Goal: Find specific page/section: Find specific page/section

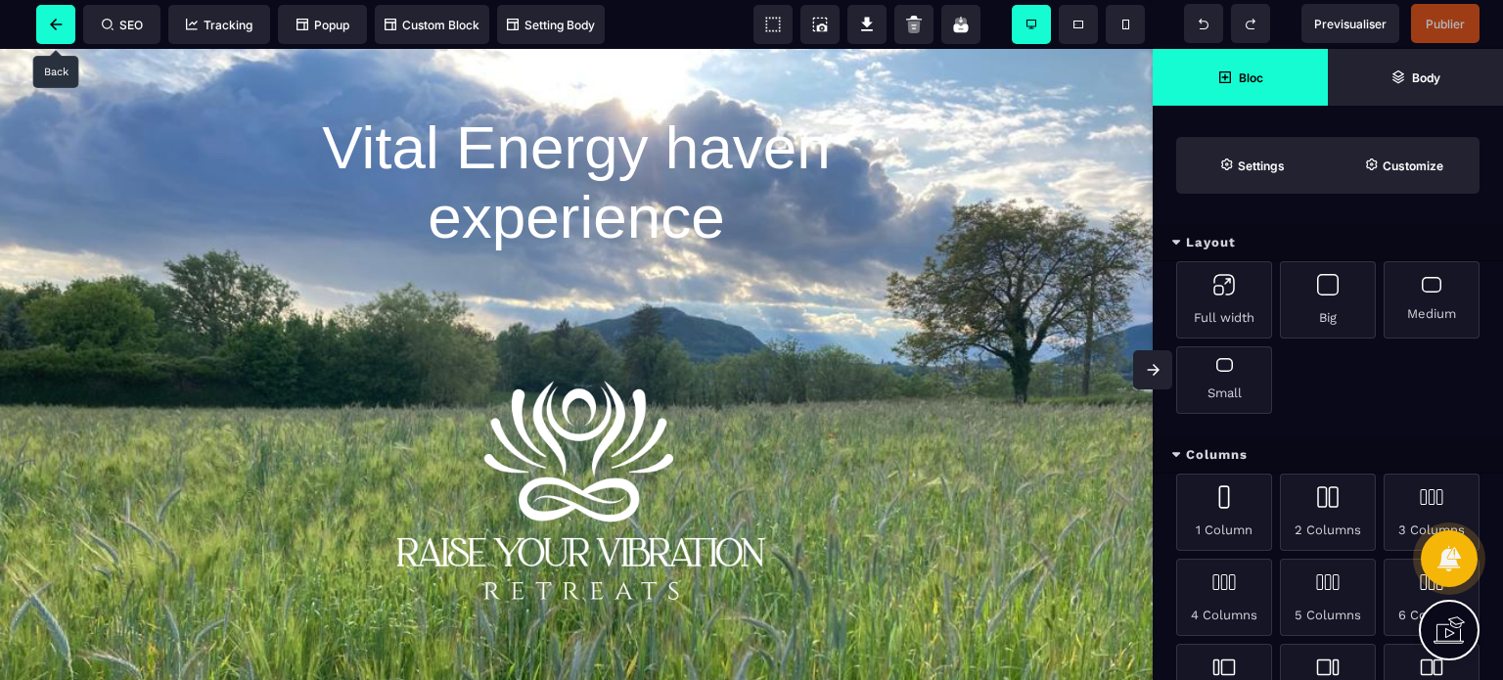
click at [51, 30] on span at bounding box center [55, 24] width 39 height 39
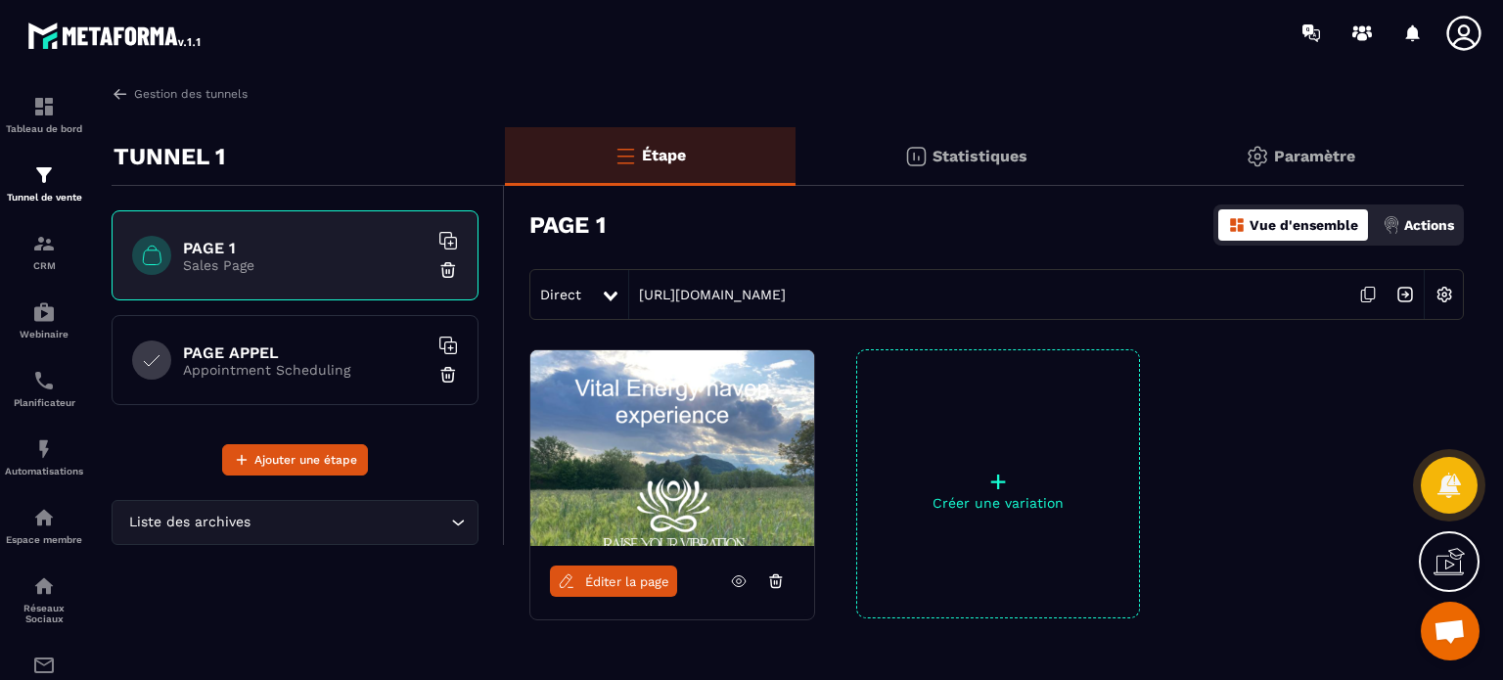
click at [265, 355] on h6 "PAGE APPEL" at bounding box center [305, 352] width 245 height 19
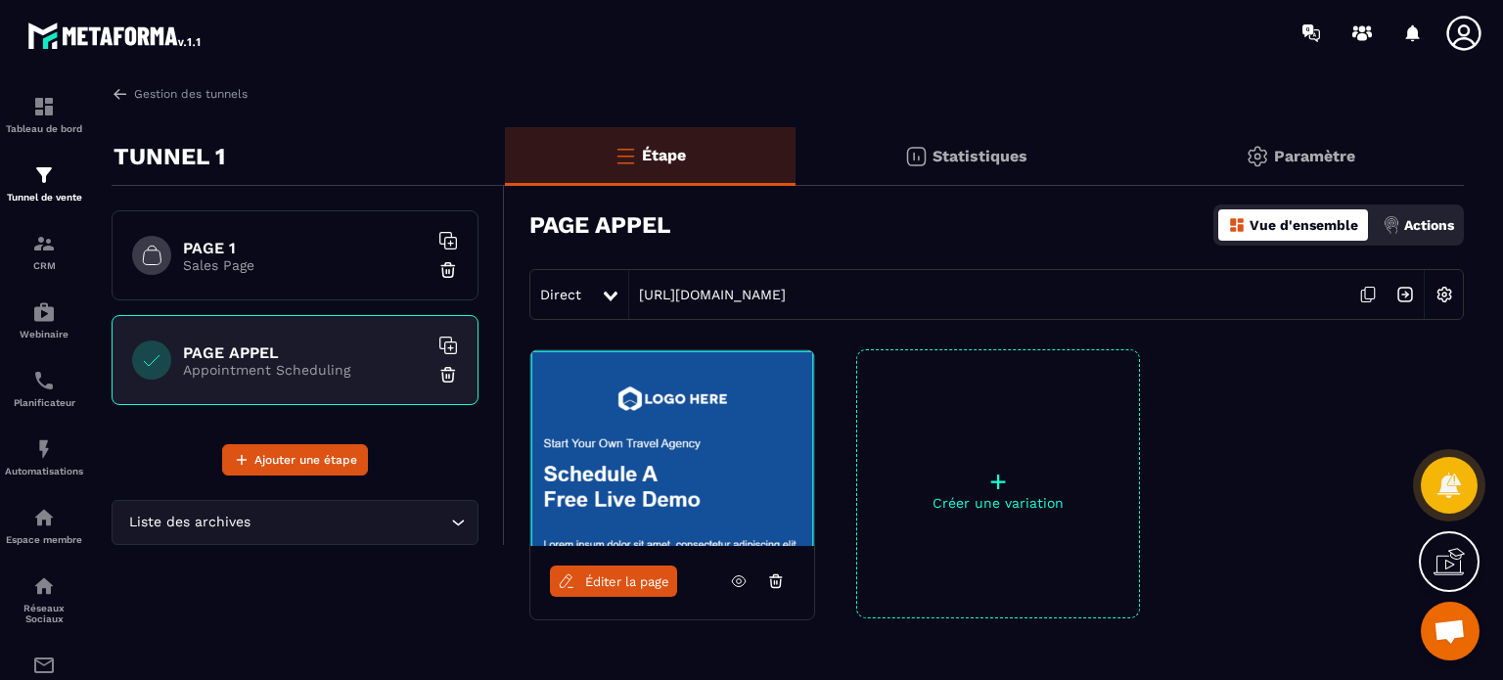
click at [639, 587] on span "Éditer la page" at bounding box center [627, 581] width 84 height 15
